Goal: Task Accomplishment & Management: Use online tool/utility

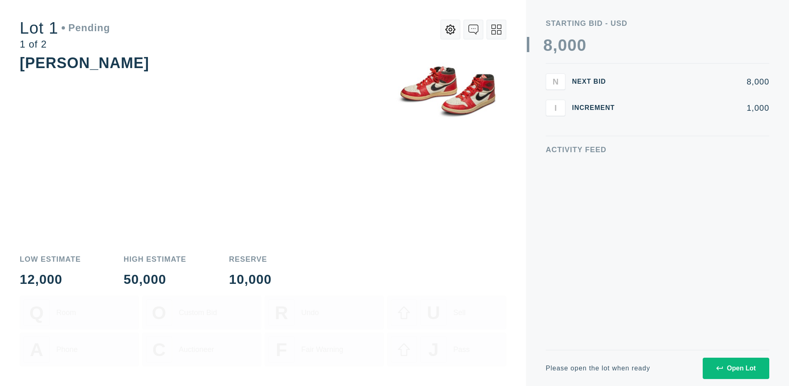
click at [735, 368] on div "Open Lot" at bounding box center [735, 368] width 39 height 7
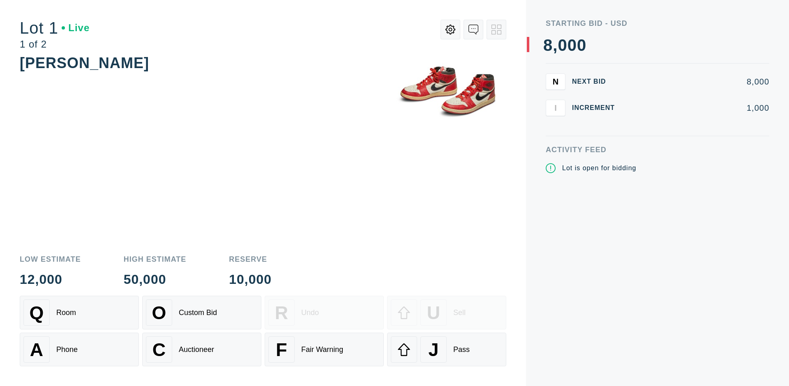
click at [79, 313] on div "Q Room" at bounding box center [79, 313] width 112 height 26
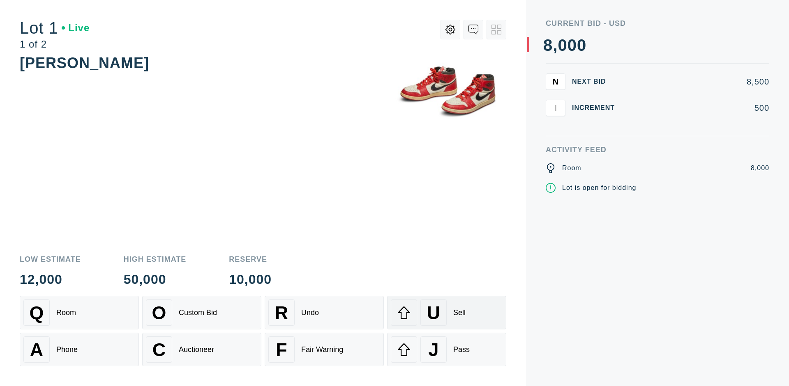
click at [446, 313] on div "U Sell" at bounding box center [447, 313] width 112 height 26
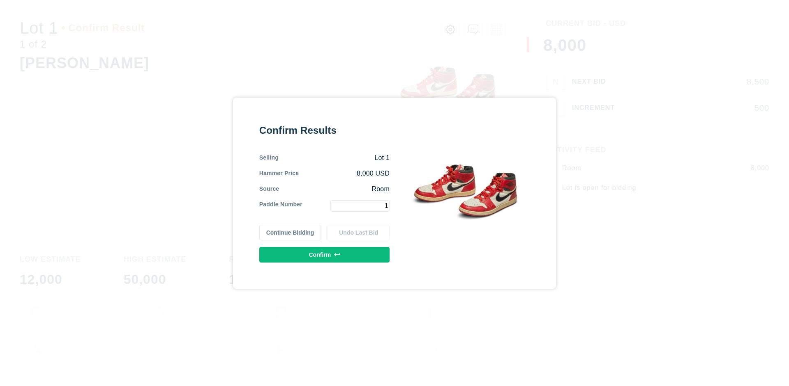
type input "1"
click at [324, 255] on button "Confirm" at bounding box center [324, 255] width 130 height 16
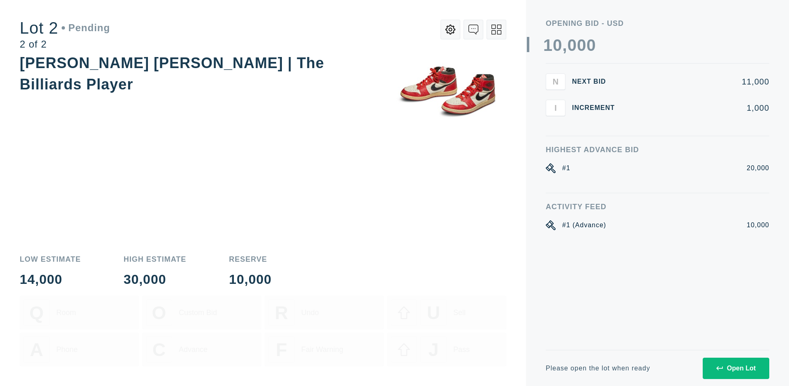
click at [735, 368] on div "Open Lot" at bounding box center [735, 368] width 39 height 7
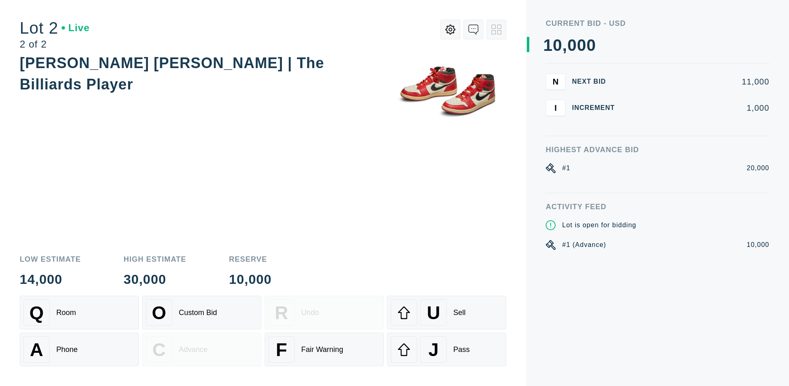
click at [79, 350] on div "A Phone" at bounding box center [79, 350] width 112 height 26
